Goal: Task Accomplishment & Management: Use online tool/utility

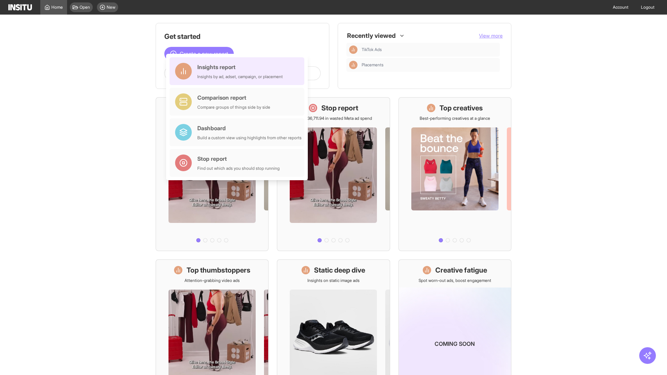
click at [239, 71] on div "Insights report Insights by ad, adset, campaign, or placement" at bounding box center [239, 71] width 85 height 17
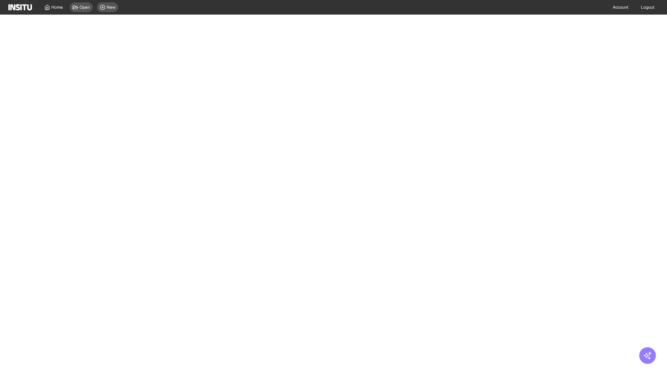
select select "**"
